Goal: Communication & Community: Answer question/provide support

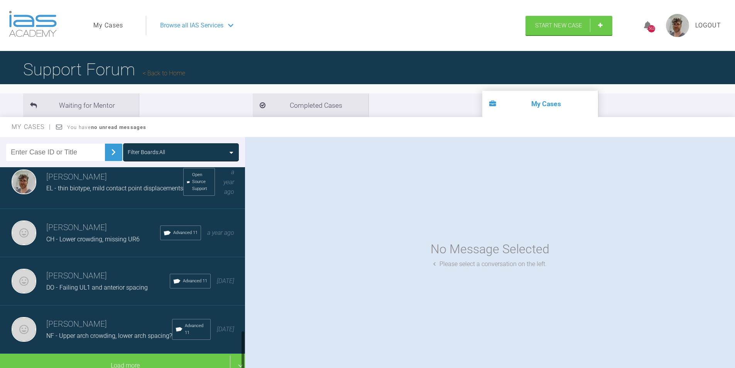
scroll to position [809, 0]
click at [110, 196] on div "[PERSON_NAME] EL - thin biotype, mild contact point displacements Open Source S…" at bounding box center [125, 182] width 251 height 53
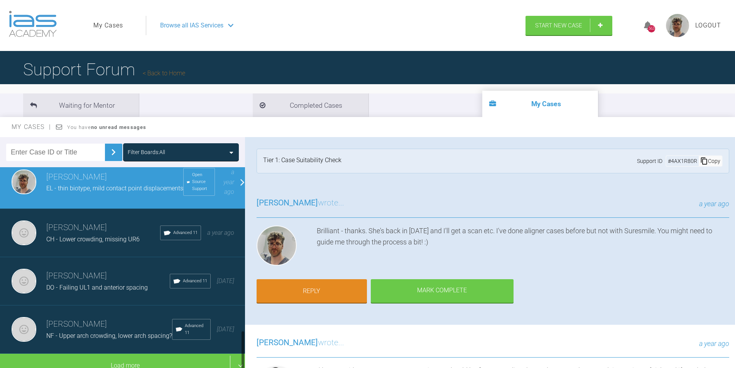
click at [105, 221] on h3 "[PERSON_NAME]" at bounding box center [103, 227] width 114 height 13
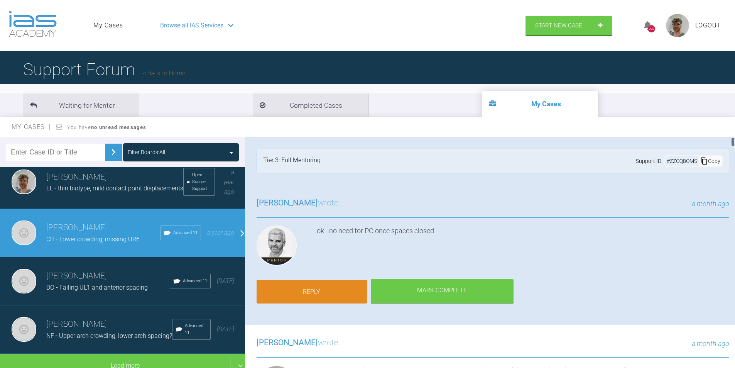
click at [345, 295] on link "Reply" at bounding box center [312, 292] width 110 height 24
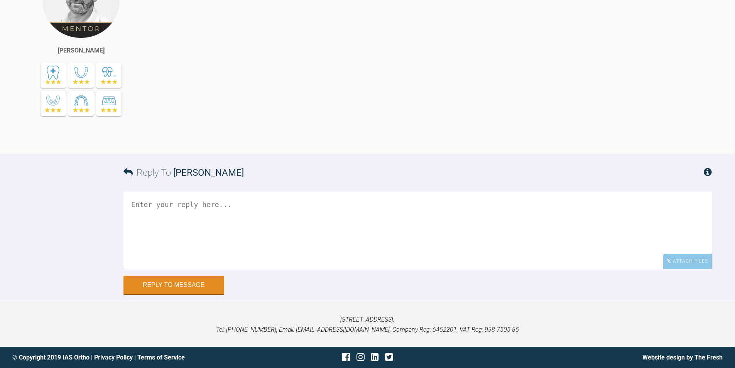
scroll to position [12387, 0]
click at [366, 233] on textarea at bounding box center [417, 229] width 588 height 77
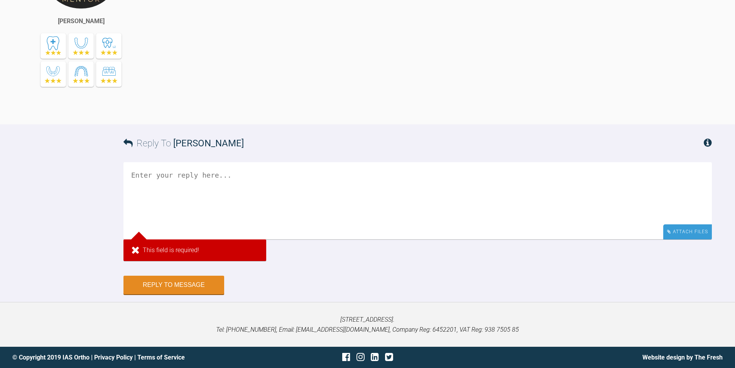
click at [685, 239] on div "Attach Files" at bounding box center [687, 231] width 49 height 15
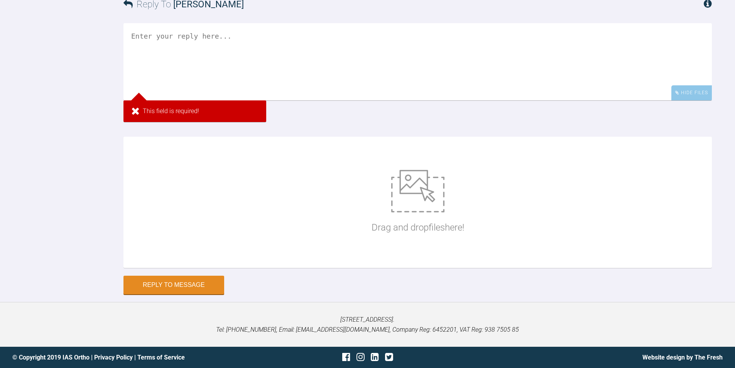
scroll to position [12503, 0]
click at [397, 212] on img at bounding box center [417, 191] width 53 height 42
click at [349, 252] on div "Drag and drop files here!" at bounding box center [417, 202] width 588 height 131
type input "C:\fakepath\DSC_0067.JPG"
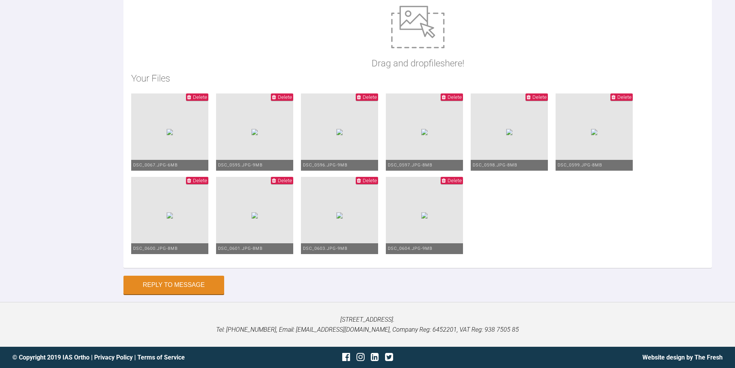
scroll to position [12464, 0]
type textarea "H"
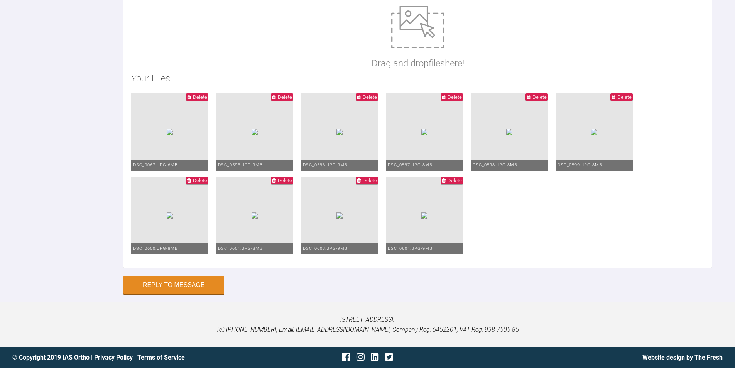
click at [1, 133] on div "Reply To [PERSON_NAME] The alignment is close to finishing here but there appea…" at bounding box center [367, 85] width 735 height 418
type textarea "The alignment is close to finishing here but there appears to be an upper midli…"
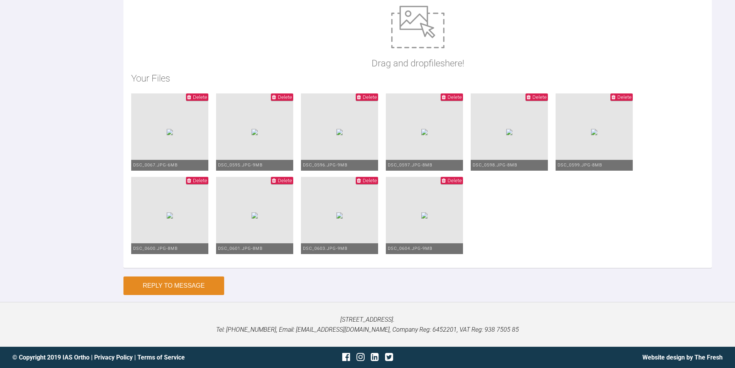
click at [186, 295] on button "Reply to Message" at bounding box center [173, 285] width 101 height 19
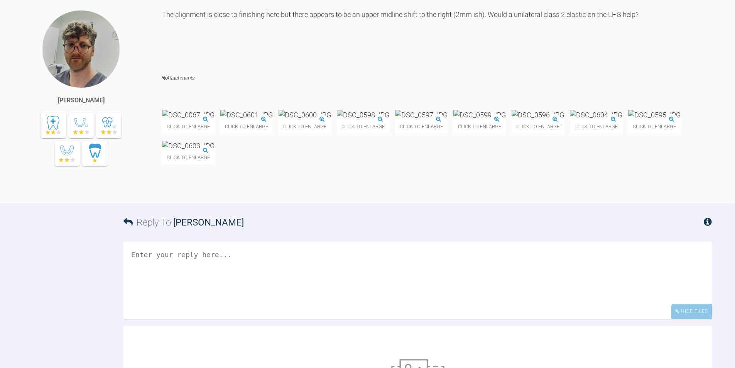
scroll to position [12168, 0]
